Goal: Information Seeking & Learning: Learn about a topic

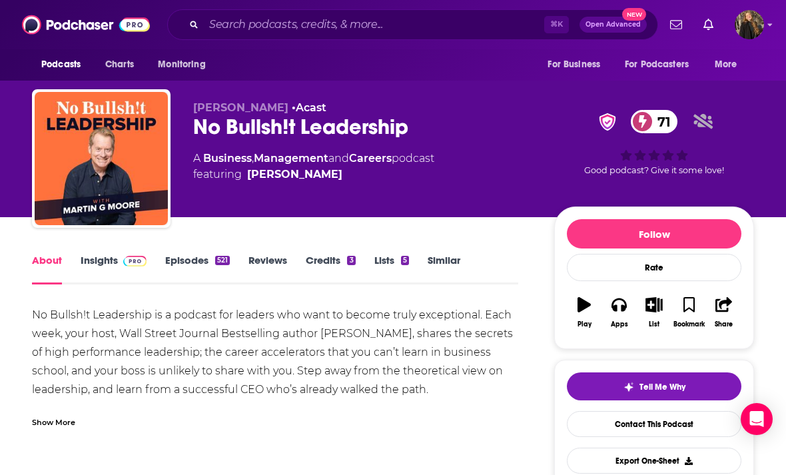
click at [198, 135] on div "No Bullsh!t Leadership 71" at bounding box center [363, 127] width 340 height 26
click at [196, 136] on div "No Bullsh!t Leadership 71" at bounding box center [363, 127] width 340 height 26
click at [206, 136] on div "No Bullsh!t Leadership 71" at bounding box center [363, 127] width 340 height 26
click at [205, 136] on div "No Bullsh!t Leadership 71" at bounding box center [363, 127] width 340 height 26
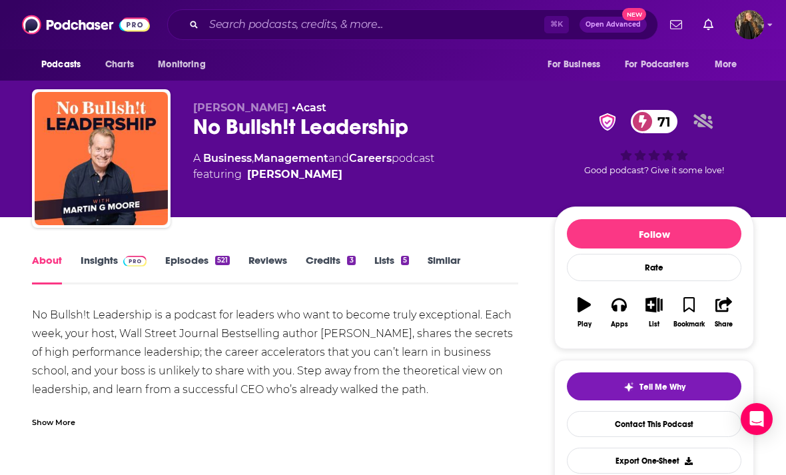
click at [203, 134] on div "No Bullsh!t Leadership 71" at bounding box center [363, 127] width 340 height 26
click at [205, 127] on div "No Bullsh!t Leadership 71" at bounding box center [363, 127] width 340 height 26
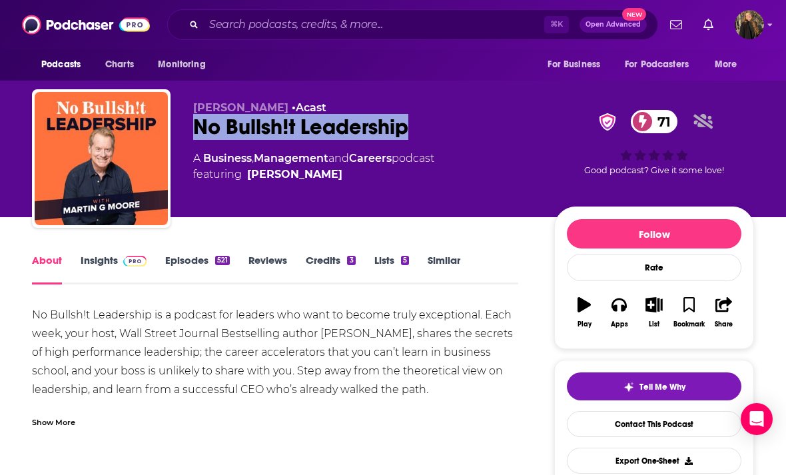
copy h1 "No Bullsh!t Leadership"
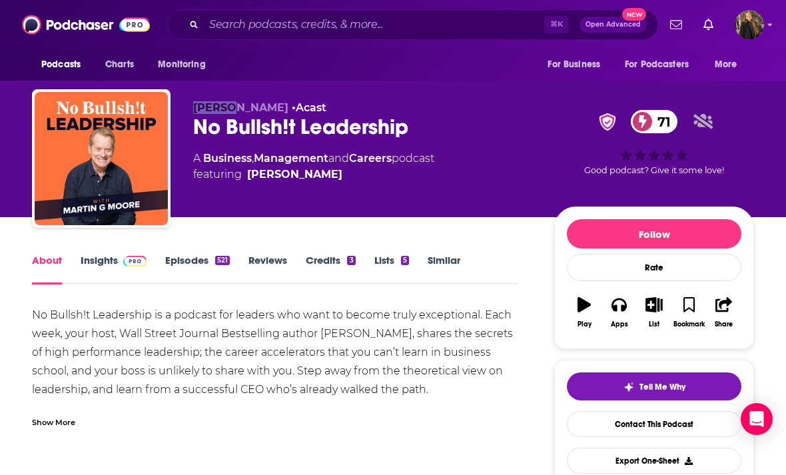
click at [109, 260] on link "Insights" at bounding box center [114, 269] width 66 height 31
